Goal: Task Accomplishment & Management: Manage account settings

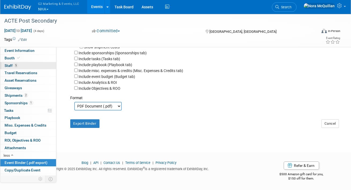
click at [10, 64] on span "Staff 5" at bounding box center [11, 65] width 13 height 4
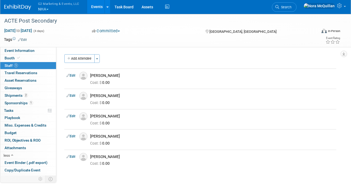
click at [47, 7] on button "G2 Marketing & Events, LLC NHA" at bounding box center [62, 7] width 49 height 14
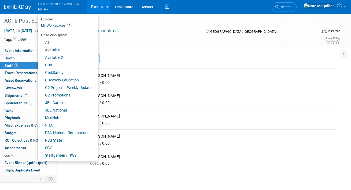
click at [95, 6] on link "Events" at bounding box center [97, 6] width 20 height 13
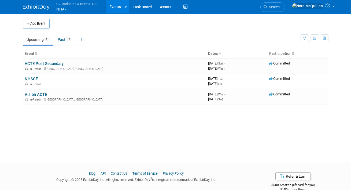
click at [62, 10] on button "G2 Marketing & Events, LLC NHA" at bounding box center [80, 7] width 49 height 14
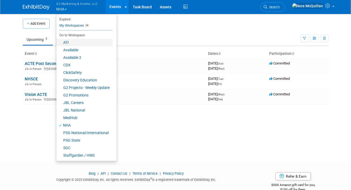
click at [69, 44] on link "ATI" at bounding box center [84, 43] width 56 height 8
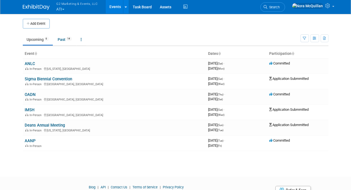
click at [60, 9] on button "G2 Marketing & Events, LLC ATI" at bounding box center [80, 7] width 49 height 14
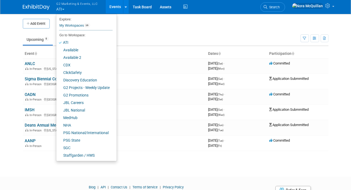
click at [144, 18] on div "Add Event" at bounding box center [176, 20] width 306 height 15
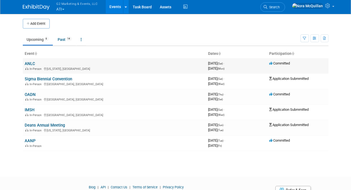
click at [29, 65] on link "ANLC" at bounding box center [30, 63] width 10 height 5
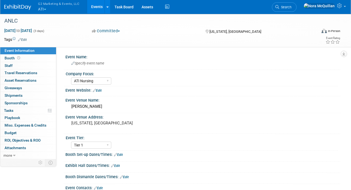
select select "ATI Nursing"
select select "Tier 1"
click at [42, 6] on button "G2 Marketing & Events, LLC ATI" at bounding box center [62, 7] width 49 height 14
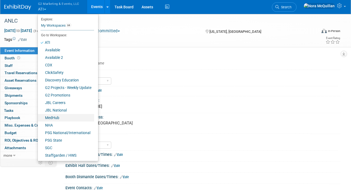
click at [54, 115] on link "MedHub" at bounding box center [66, 118] width 56 height 8
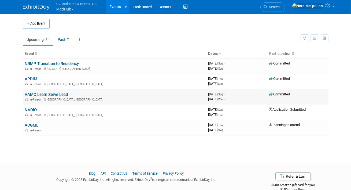
click at [52, 94] on link "AAMC Learn Serve Lead" at bounding box center [46, 94] width 43 height 5
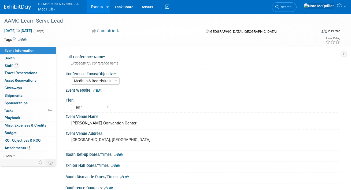
select select "Medhub & BoardVitals"
select select "Tier 1"
click at [50, 9] on button "G2 Marketing & Events, LLC MedHub" at bounding box center [62, 7] width 49 height 14
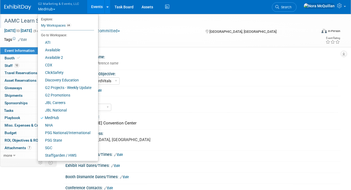
click at [114, 19] on div "AAMC Learn Serve Lead" at bounding box center [156, 21] width 309 height 10
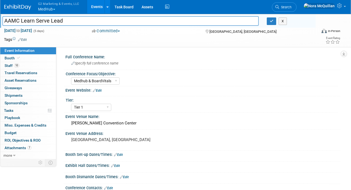
click at [105, 40] on td at bounding box center [155, 39] width 256 height 5
click at [47, 11] on button "G2 Marketing & Events, LLC MedHub" at bounding box center [62, 7] width 49 height 14
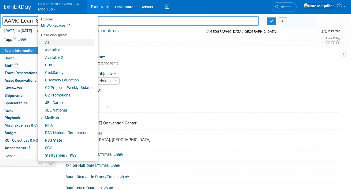
click at [47, 45] on link "ATI" at bounding box center [66, 43] width 56 height 8
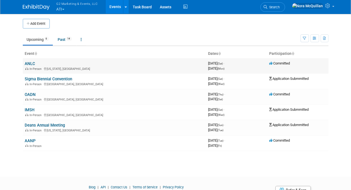
click at [31, 63] on link "ANLC" at bounding box center [30, 63] width 10 height 5
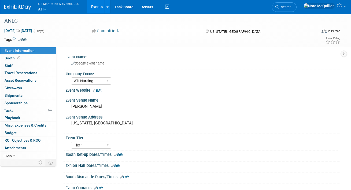
select select "ATI Nursing"
select select "Tier 1"
click at [17, 57] on icon at bounding box center [18, 57] width 3 height 3
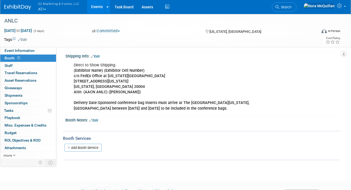
scroll to position [87, 0]
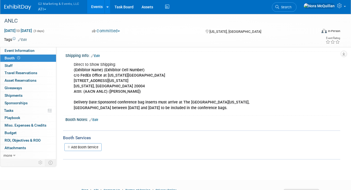
click at [93, 9] on link "Events" at bounding box center [97, 6] width 20 height 13
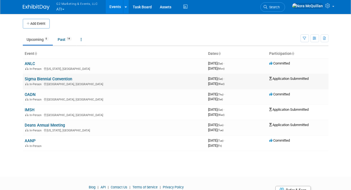
click at [36, 78] on link "Sigma Biennial Convention" at bounding box center [48, 78] width 47 height 5
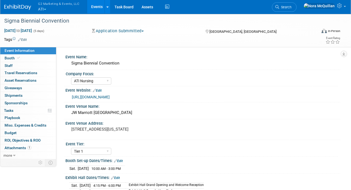
select select "ATI Nursing"
select select "Tier 1"
click at [20, 60] on span "Booth" at bounding box center [13, 58] width 16 height 4
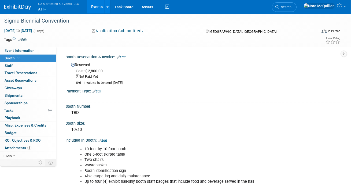
click at [93, 7] on link "Events" at bounding box center [97, 6] width 20 height 13
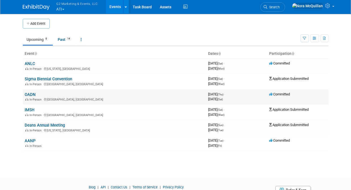
click at [28, 94] on link "OADN" at bounding box center [30, 94] width 11 height 5
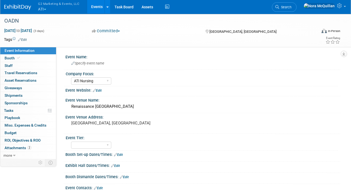
select select "ATI Nursing"
click at [24, 60] on link "Booth" at bounding box center [28, 57] width 56 height 7
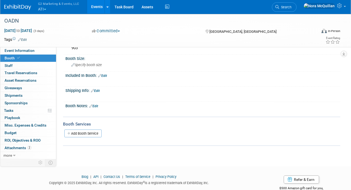
scroll to position [61, 0]
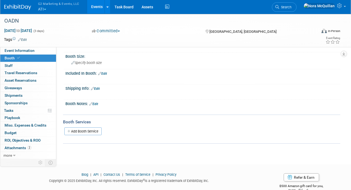
click at [95, 7] on link "Events" at bounding box center [97, 6] width 20 height 13
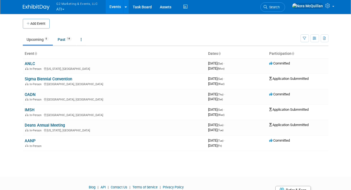
click at [63, 11] on button "G2 Marketing & Events, LLC ATI" at bounding box center [80, 7] width 49 height 14
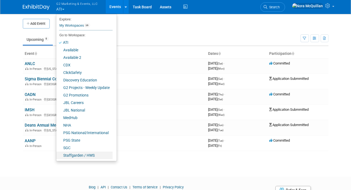
click at [75, 155] on link "Staffgarden / HWS" at bounding box center [84, 155] width 56 height 8
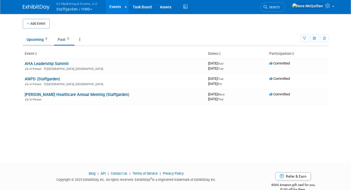
click at [39, 37] on link "Upcoming 3" at bounding box center [38, 39] width 30 height 10
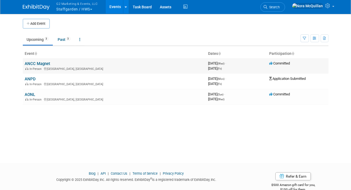
click at [37, 63] on link "ANCC Magnet" at bounding box center [37, 63] width 25 height 5
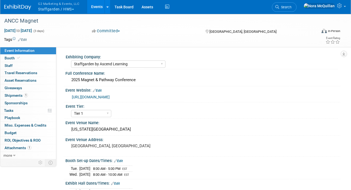
select select "Staffgarden by Ascend Learning"
select select "Tier 1"
select select "No"
click at [18, 61] on link "Booth" at bounding box center [28, 57] width 56 height 7
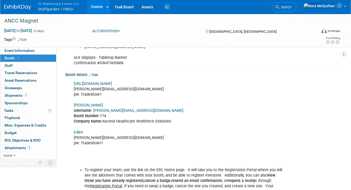
scroll to position [257, 0]
click at [99, 83] on link "[URL][DOMAIN_NAME]" at bounding box center [93, 83] width 38 height 5
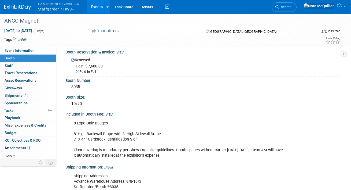
scroll to position [0, 0]
